Goal: Find specific page/section: Find specific page/section

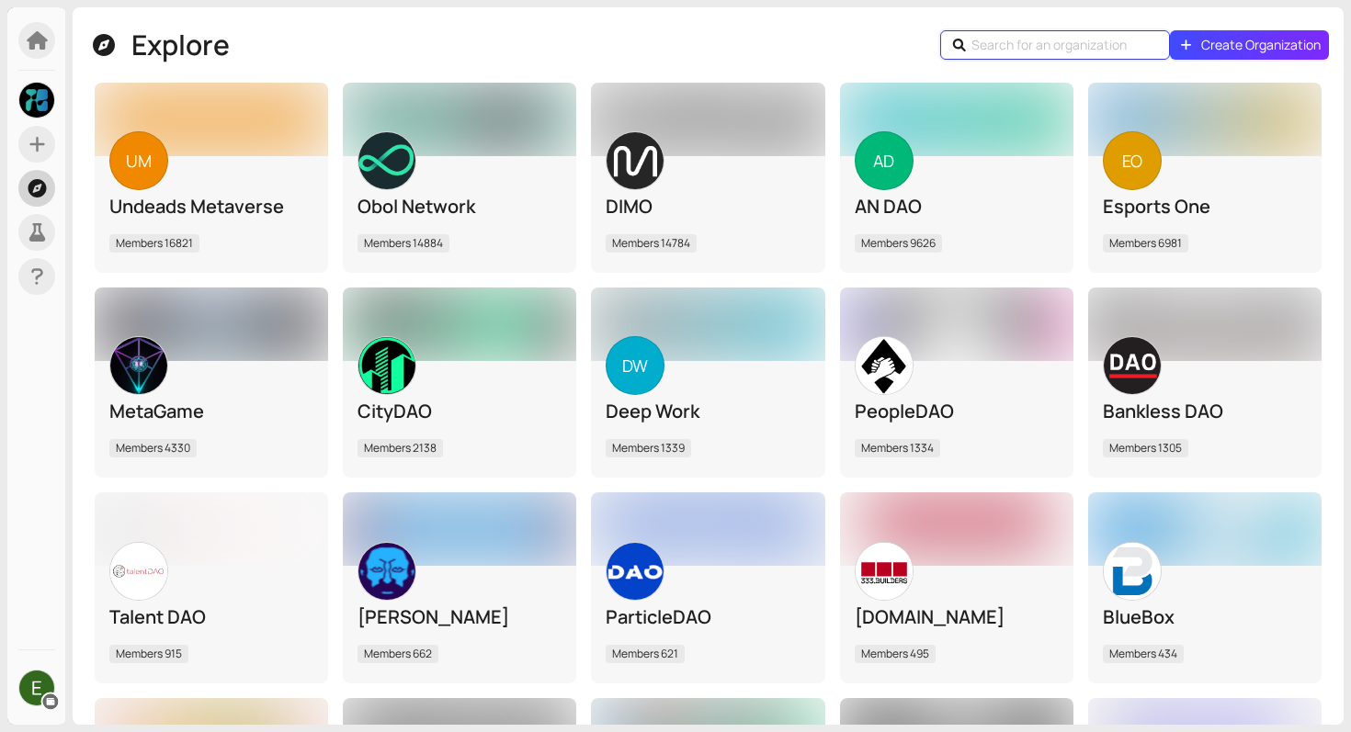
click at [1061, 47] on input "text" at bounding box center [1057, 45] width 173 height 20
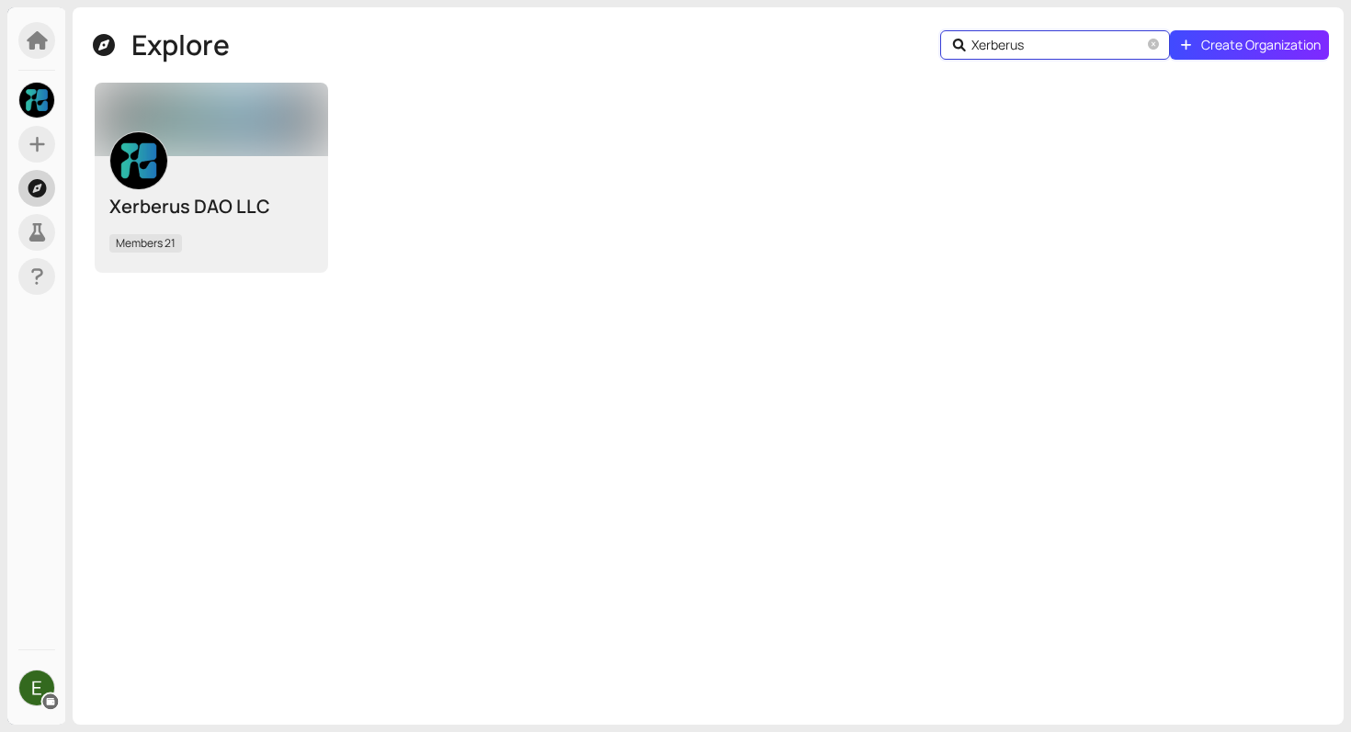
type input "Xerberus"
click at [230, 184] on div "Xerberus DAO LLC Members 21" at bounding box center [211, 214] width 204 height 88
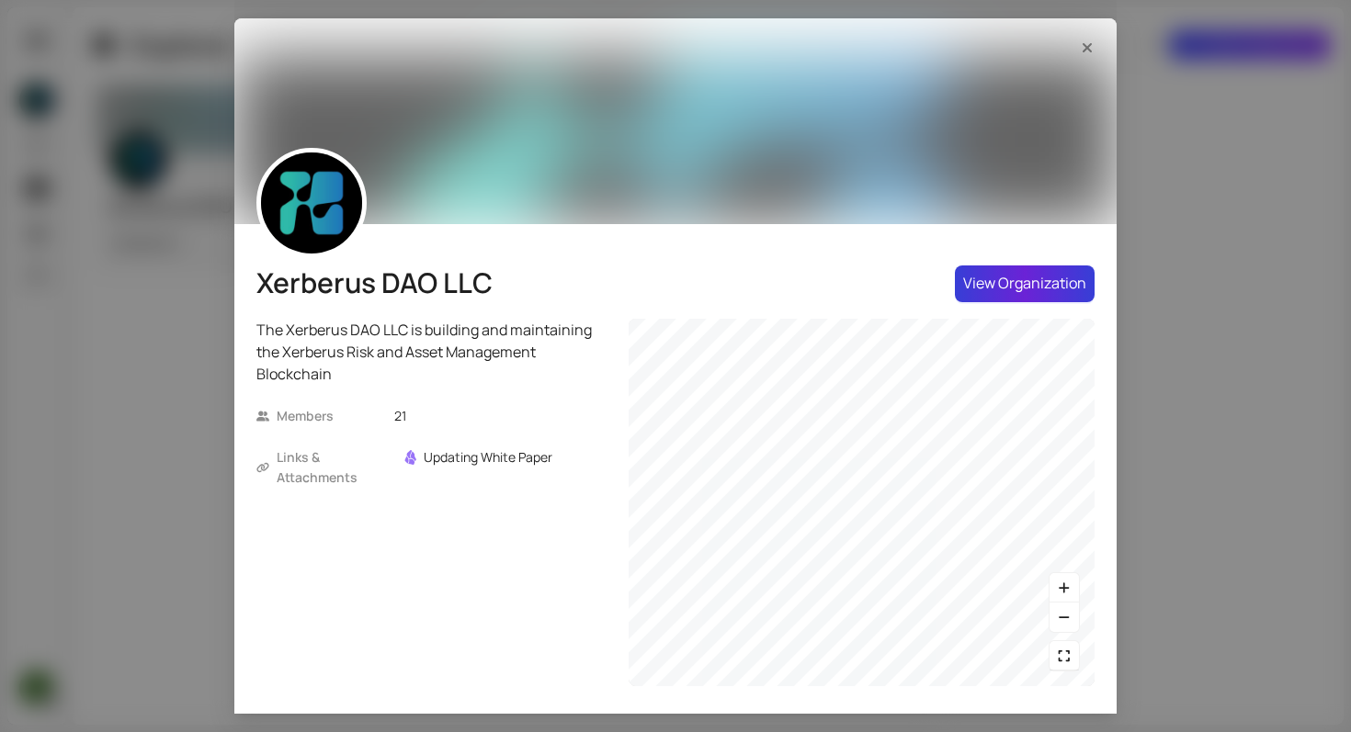
click at [1026, 278] on span "View Organization" at bounding box center [1024, 283] width 123 height 23
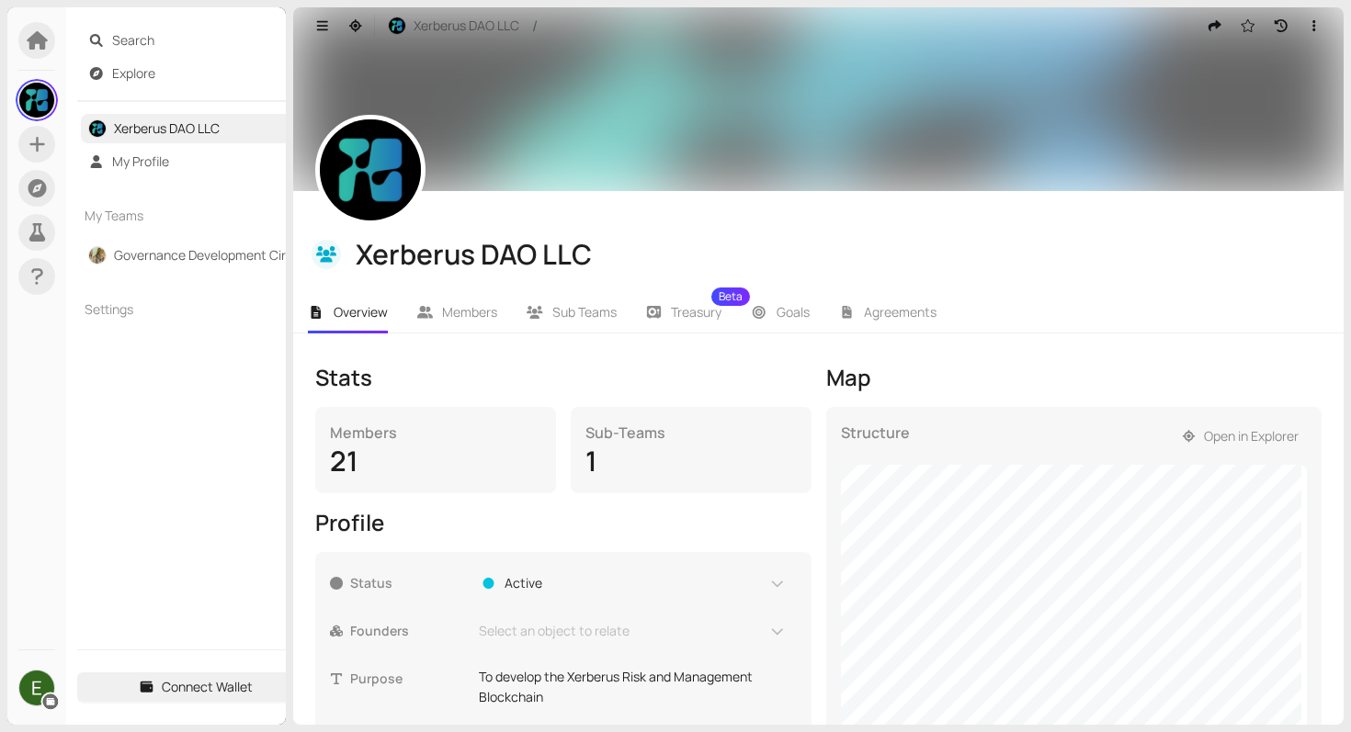
click at [605, 124] on div at bounding box center [818, 99] width 1050 height 184
